Goal: Navigation & Orientation: Find specific page/section

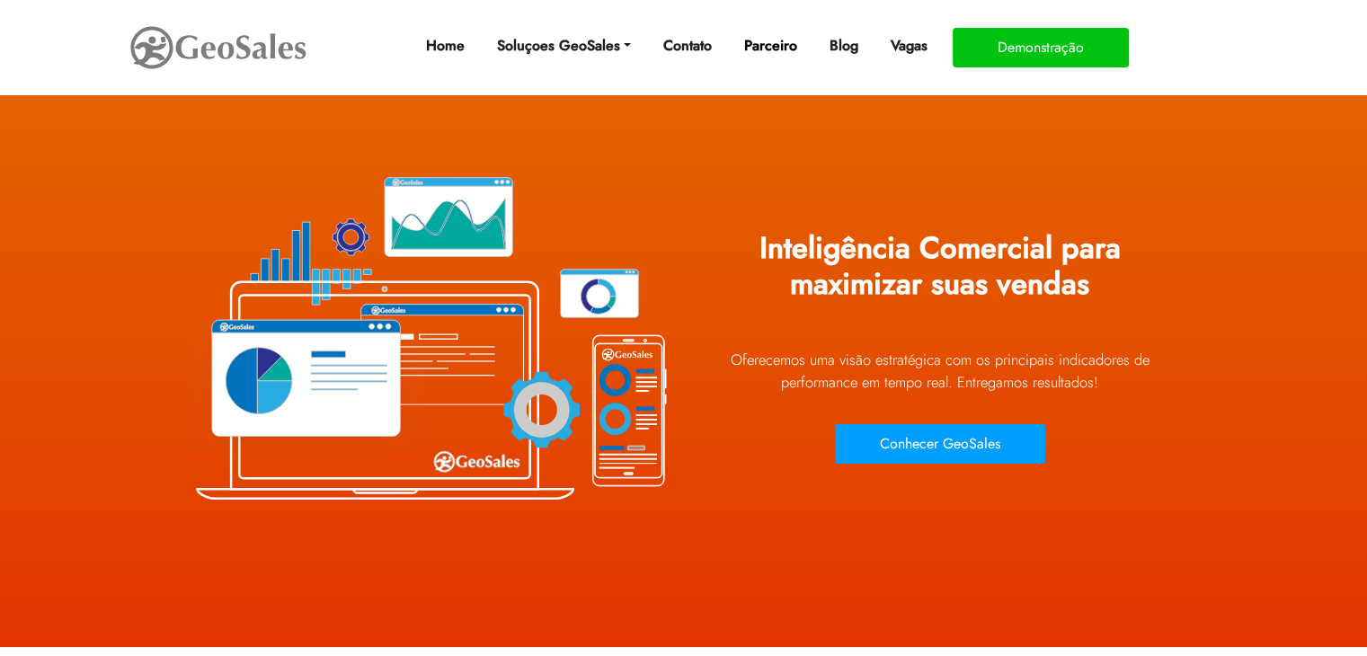
click at [774, 47] on link "Parceiro" at bounding box center [770, 46] width 67 height 36
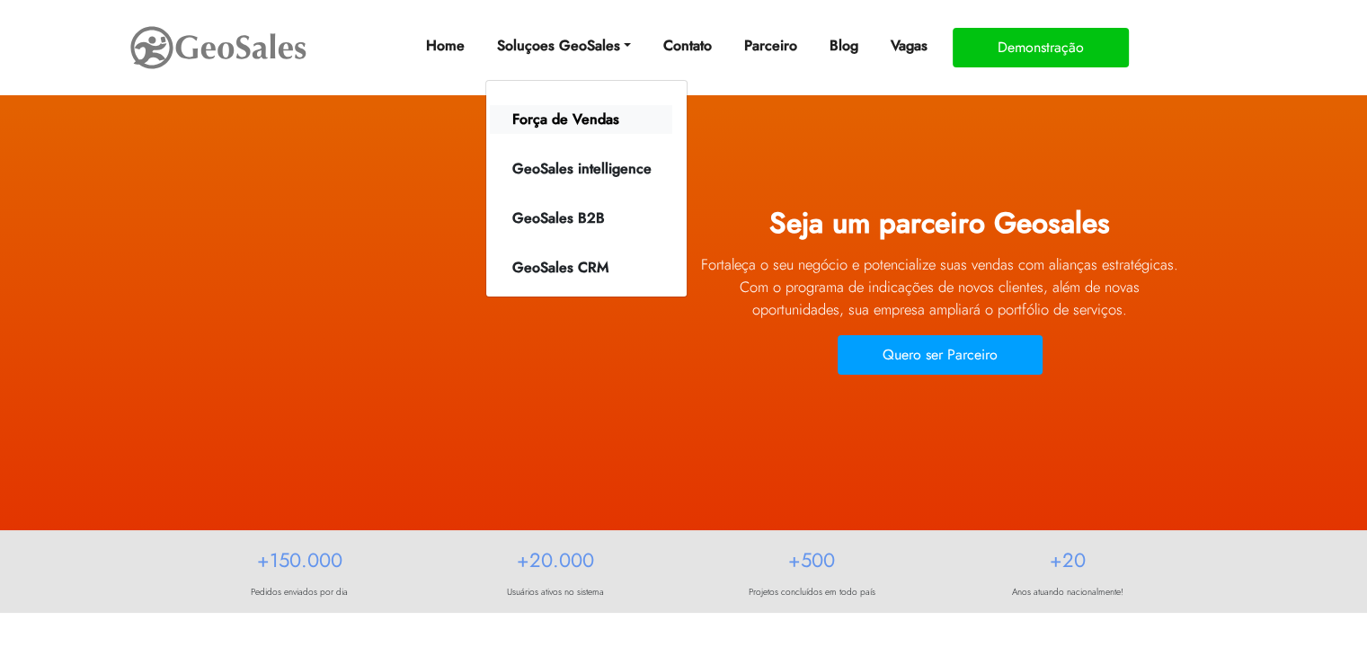
click at [562, 120] on link "Força de Vendas" at bounding box center [581, 119] width 182 height 29
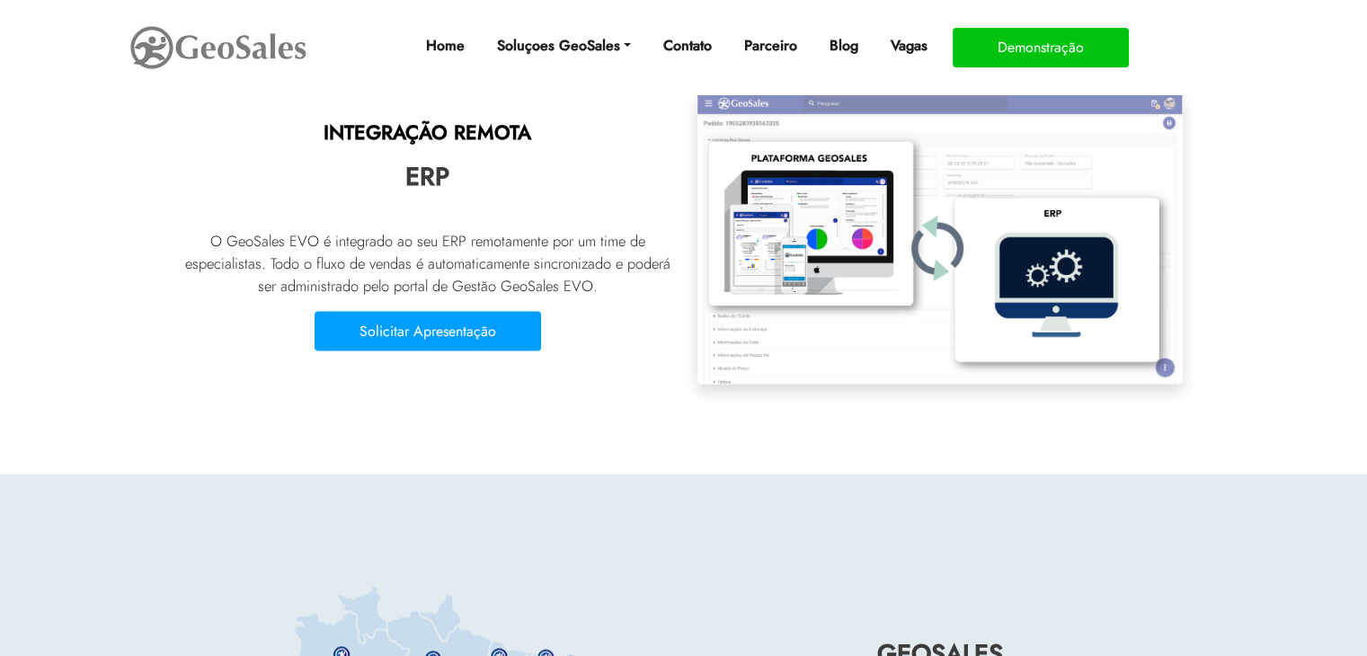
scroll to position [3504, 0]
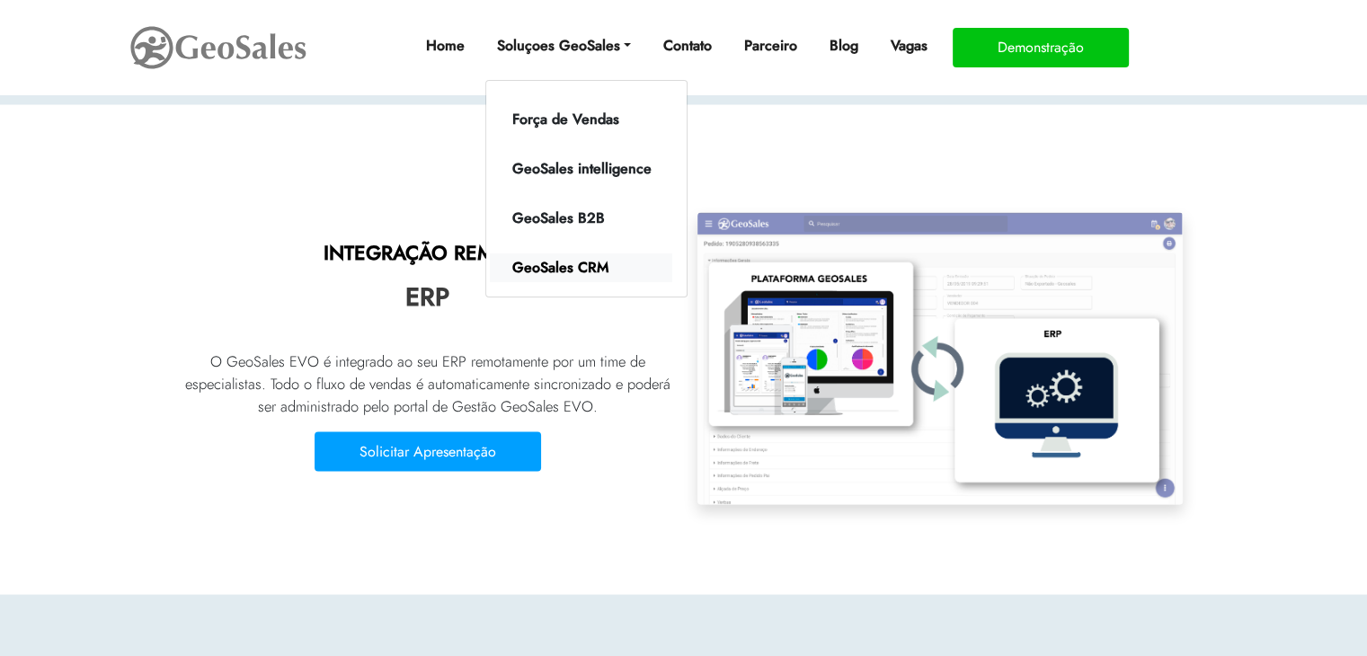
click at [586, 263] on link "GeoSales CRM" at bounding box center [581, 267] width 182 height 29
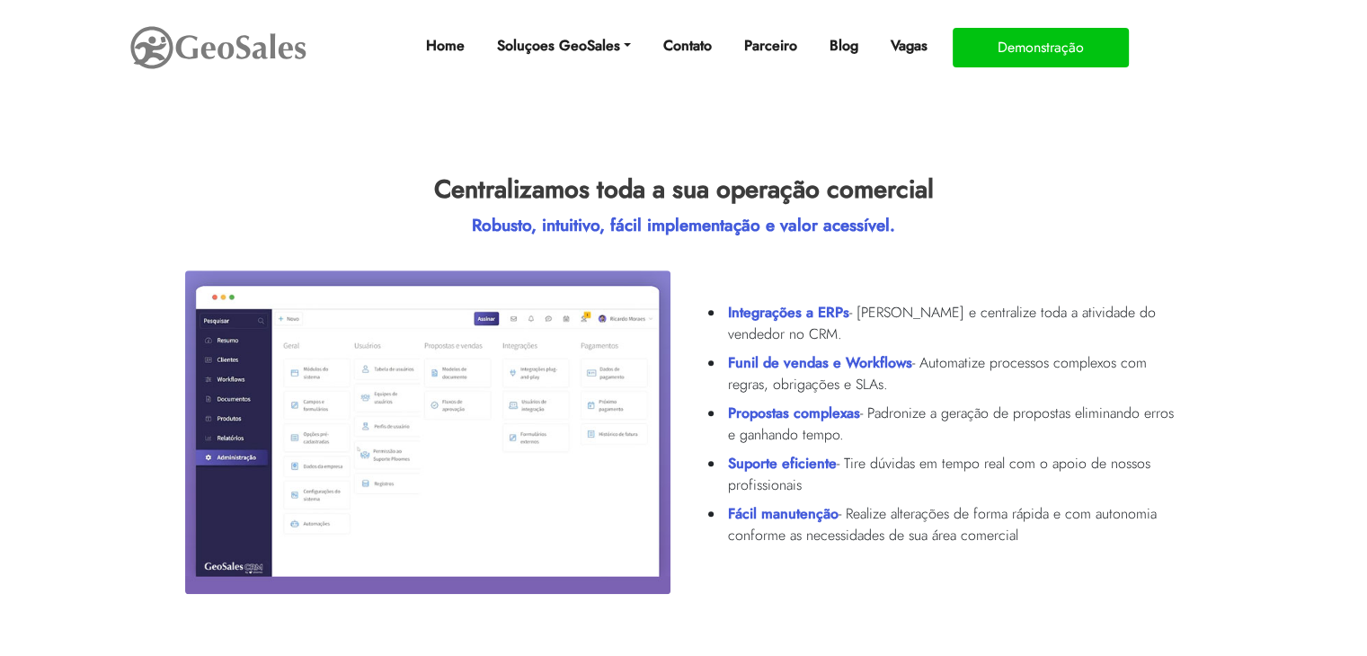
scroll to position [629, 0]
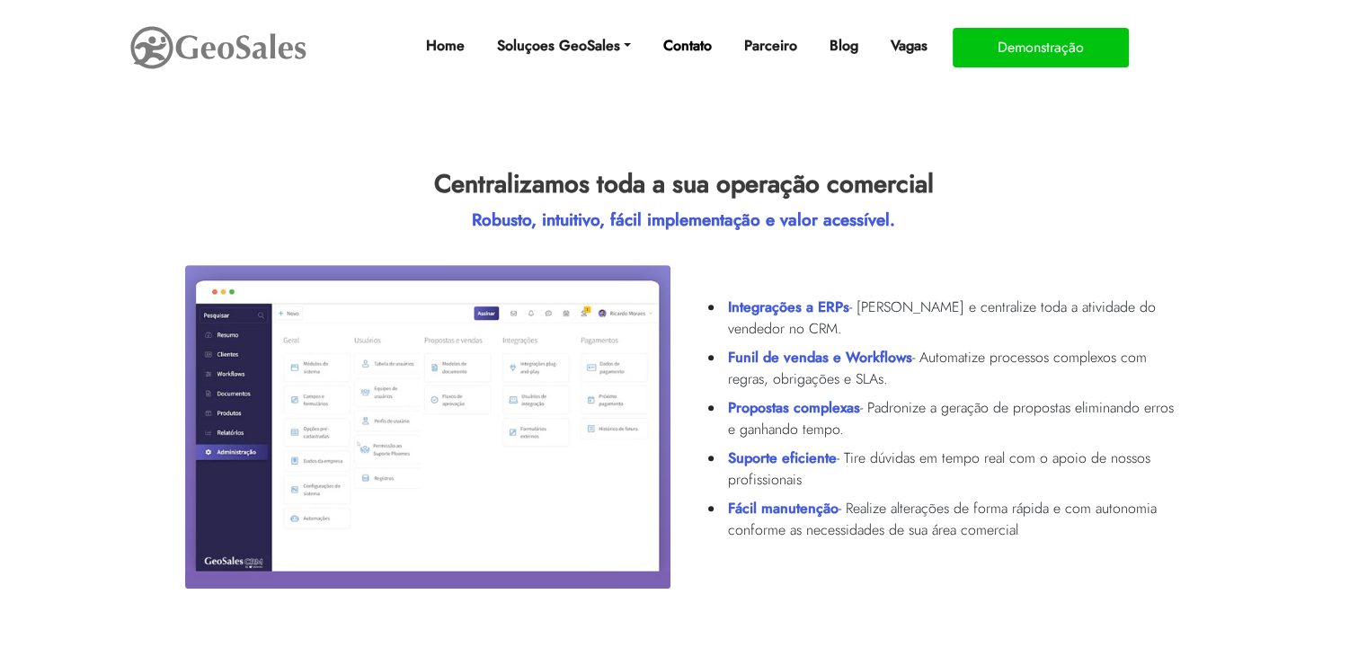
click at [686, 41] on link "Contato" at bounding box center [687, 46] width 63 height 36
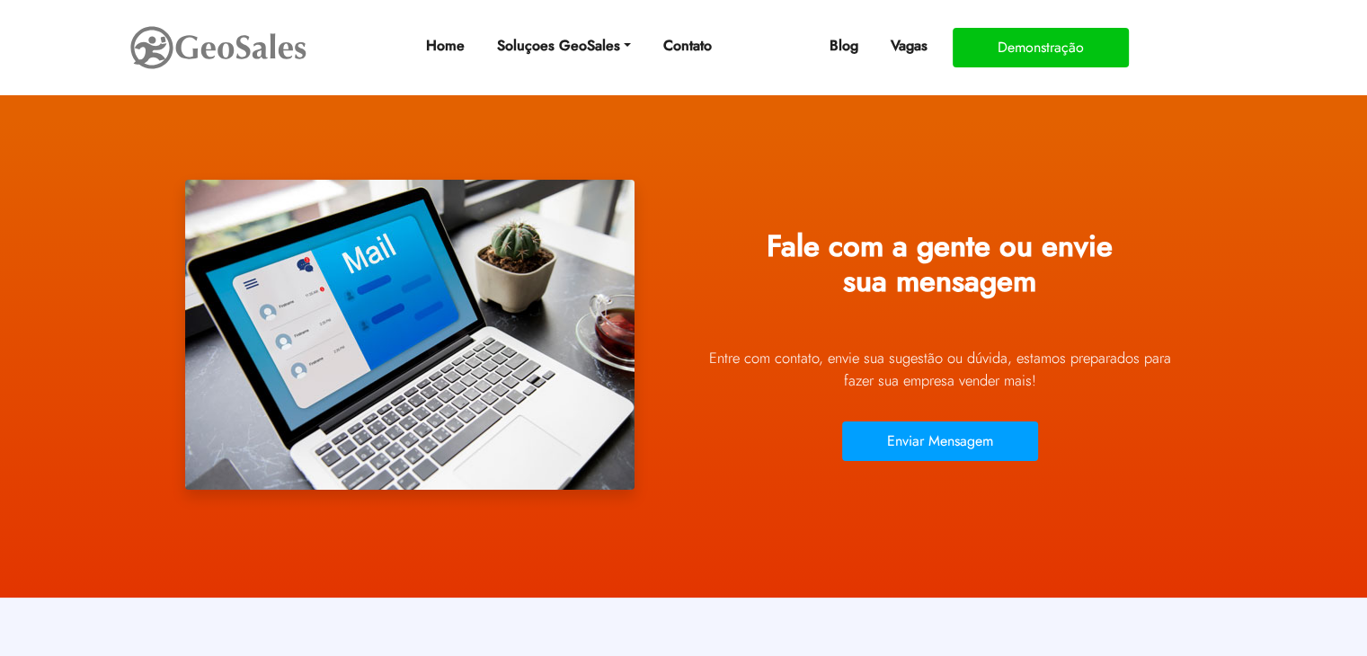
click at [795, 49] on link "Parceiro" at bounding box center [770, 46] width 67 height 36
